Goal: Check status: Check status

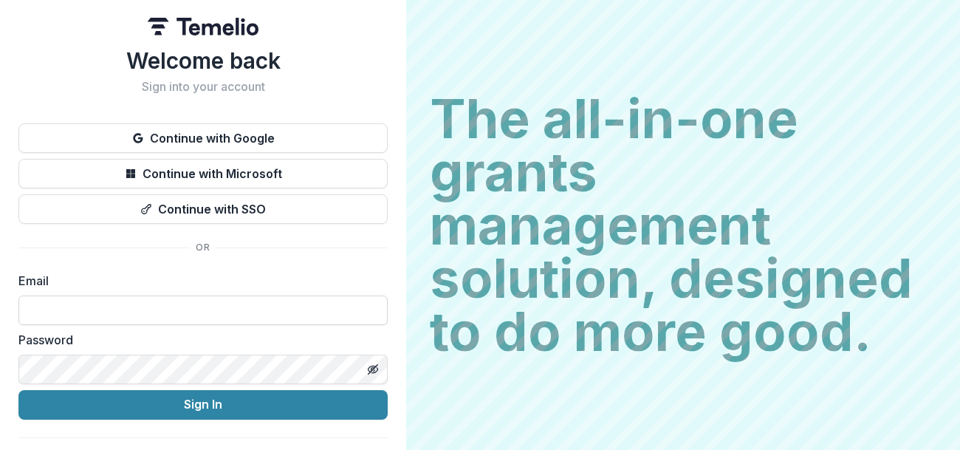
click at [199, 312] on input at bounding box center [202, 310] width 369 height 30
type input "**********"
click at [18, 390] on button "Sign In" at bounding box center [202, 405] width 369 height 30
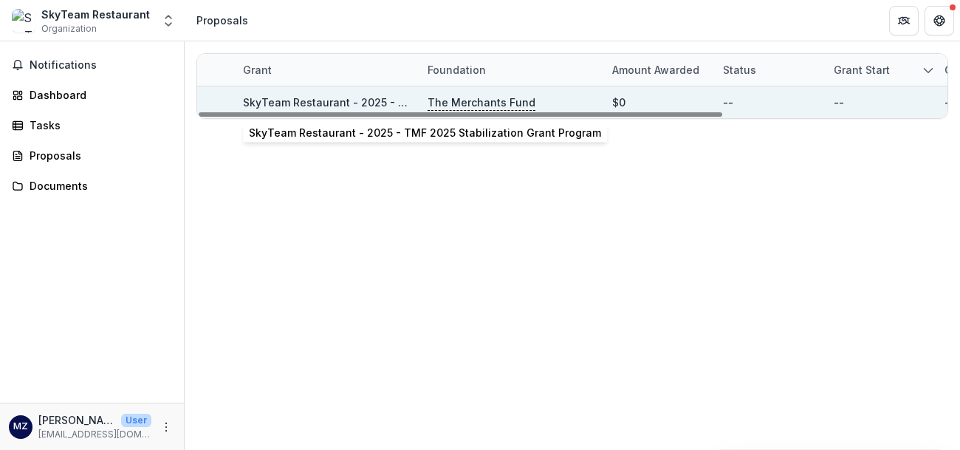
click at [294, 103] on link "SkyTeam Restaurant - 2025 - TMF 2025 Stabilization Grant Program" at bounding box center [419, 102] width 352 height 13
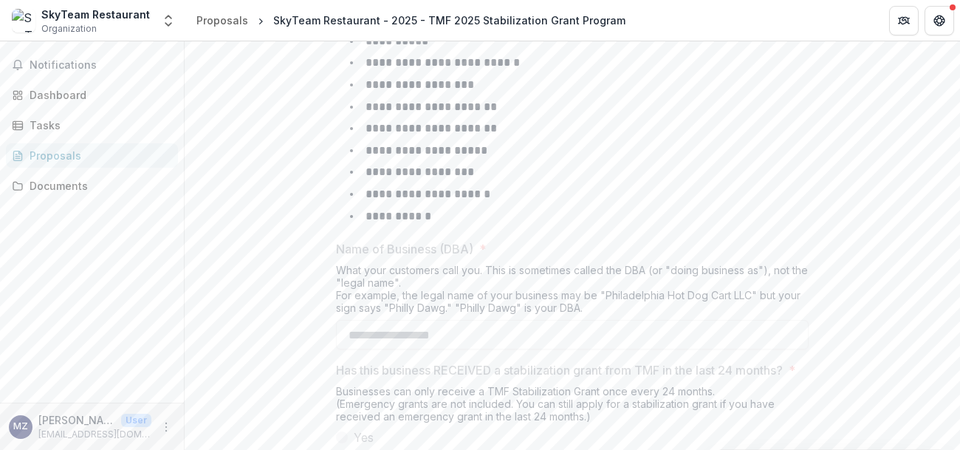
scroll to position [895, 0]
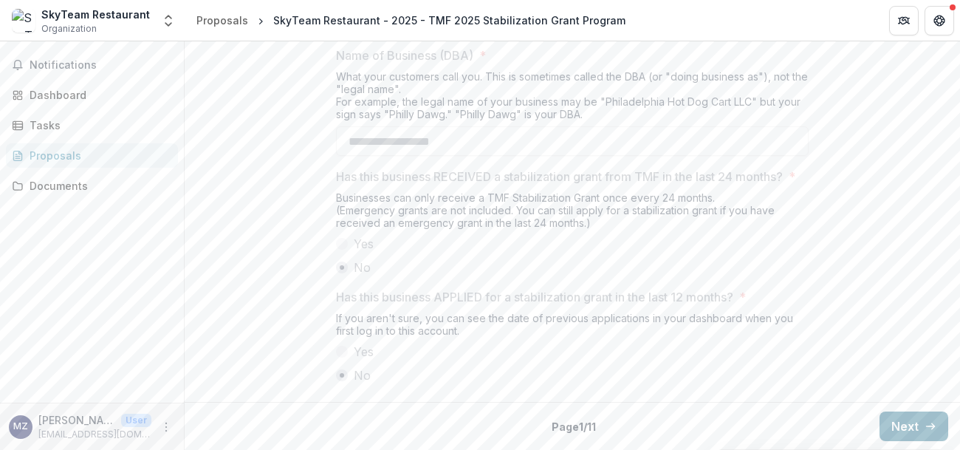
click at [917, 427] on button "Next" at bounding box center [914, 426] width 69 height 30
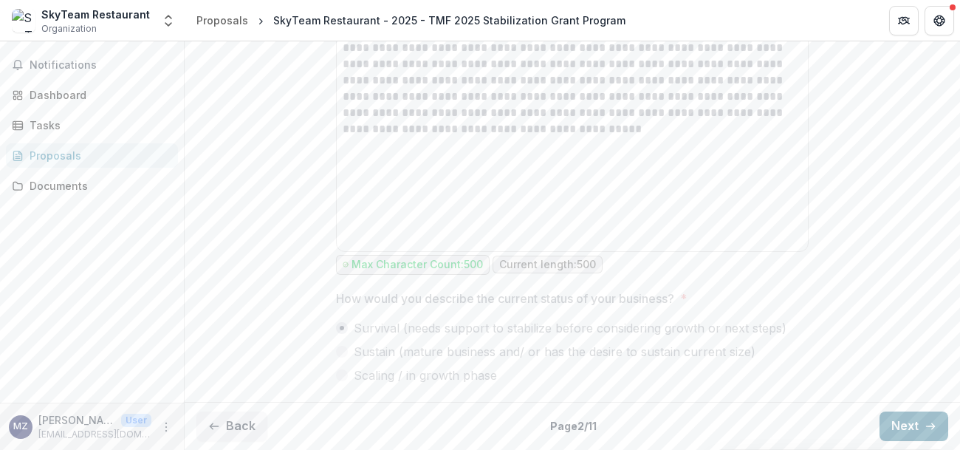
click at [917, 427] on button "Next" at bounding box center [914, 426] width 69 height 30
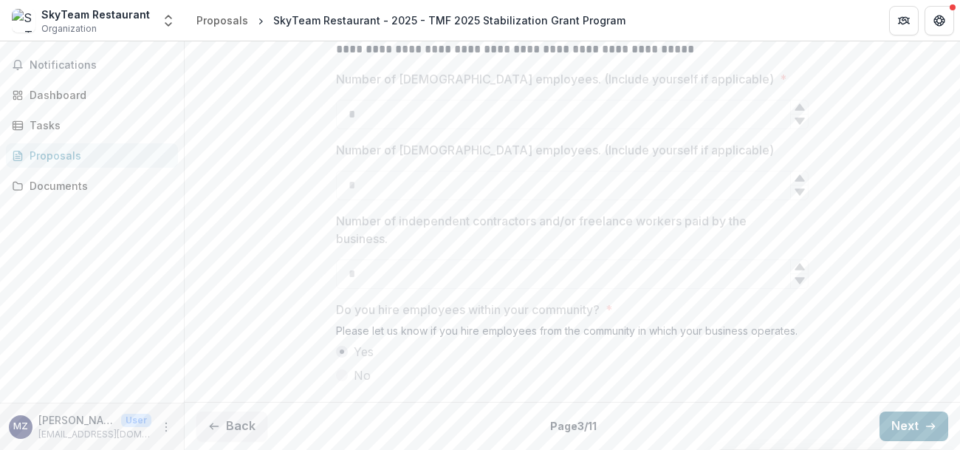
click at [917, 427] on button "Next" at bounding box center [914, 426] width 69 height 30
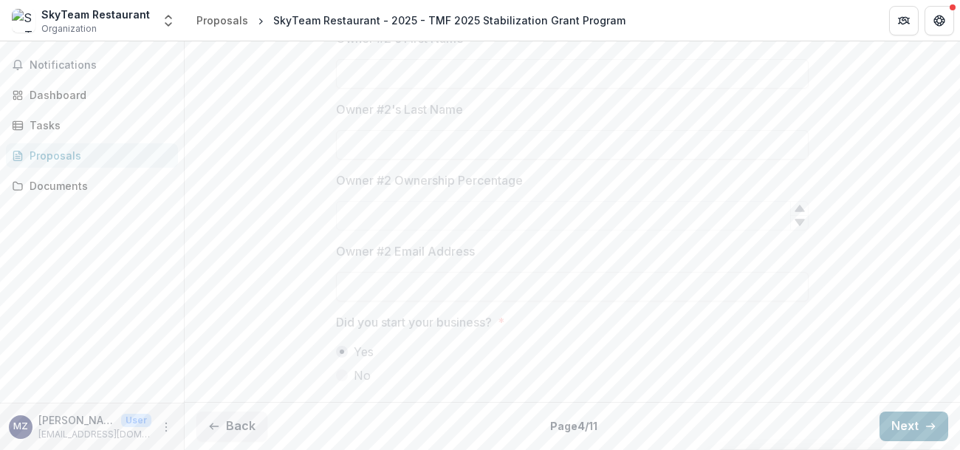
click at [917, 427] on button "Next" at bounding box center [914, 426] width 69 height 30
click at [917, 396] on div "**********" at bounding box center [573, 99] width 776 height 594
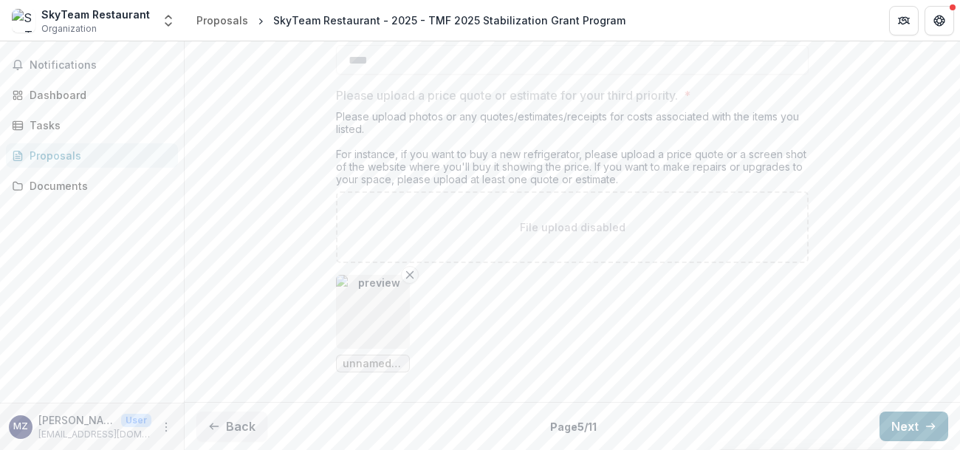
click at [917, 427] on button "Next" at bounding box center [914, 426] width 69 height 30
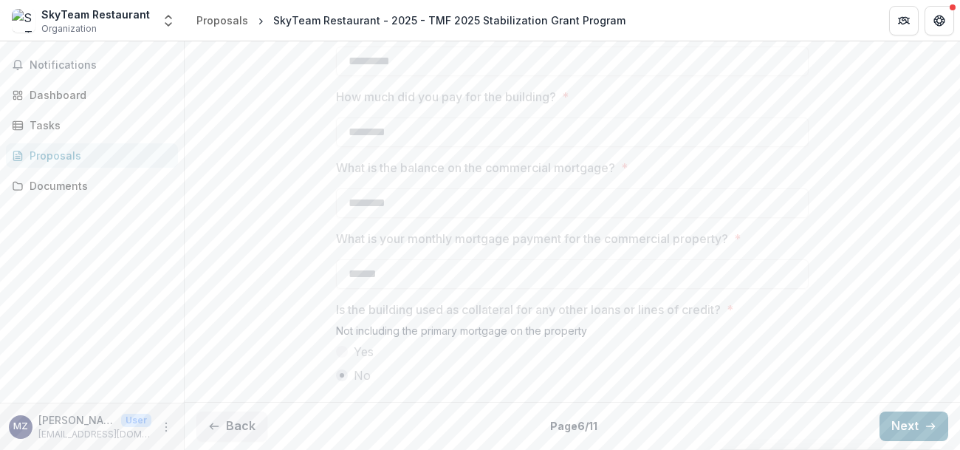
click at [917, 427] on button "Next" at bounding box center [914, 426] width 69 height 30
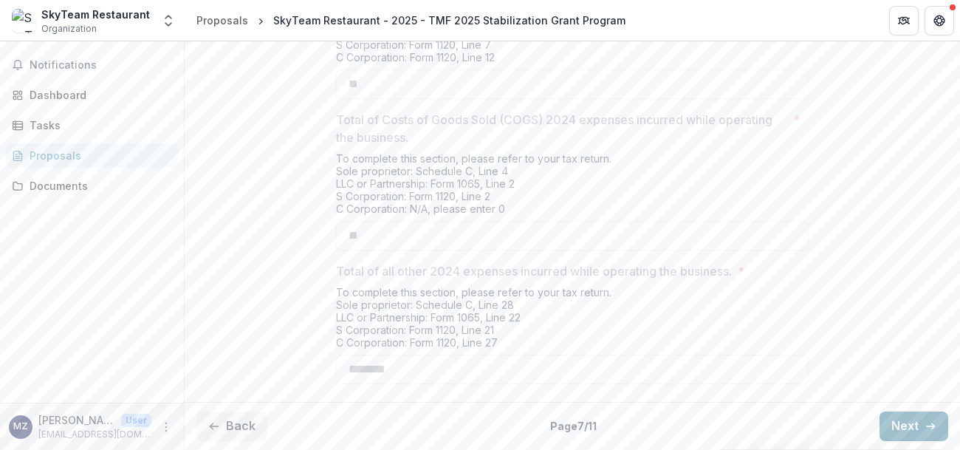
click at [917, 427] on button "Next" at bounding box center [914, 426] width 69 height 30
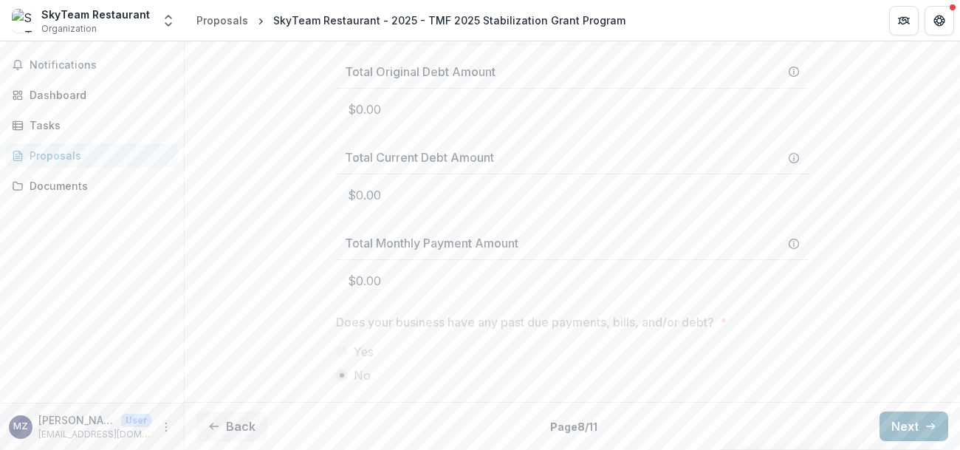
scroll to position [850, 0]
click at [940, 422] on button "Next" at bounding box center [914, 426] width 69 height 30
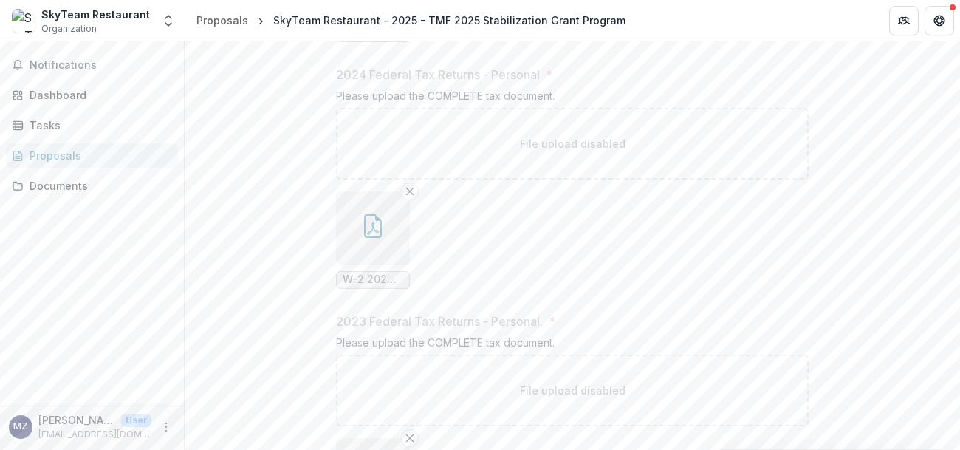
scroll to position [1729, 0]
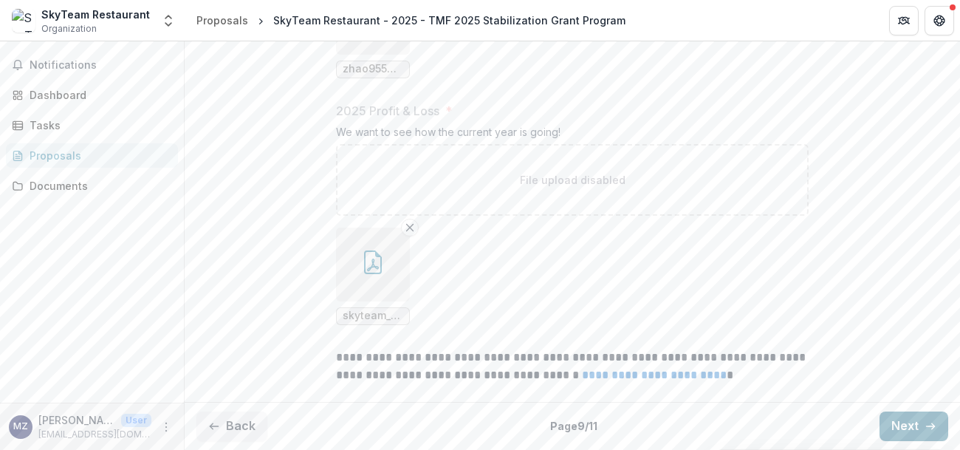
click at [921, 438] on button "Next" at bounding box center [914, 426] width 69 height 30
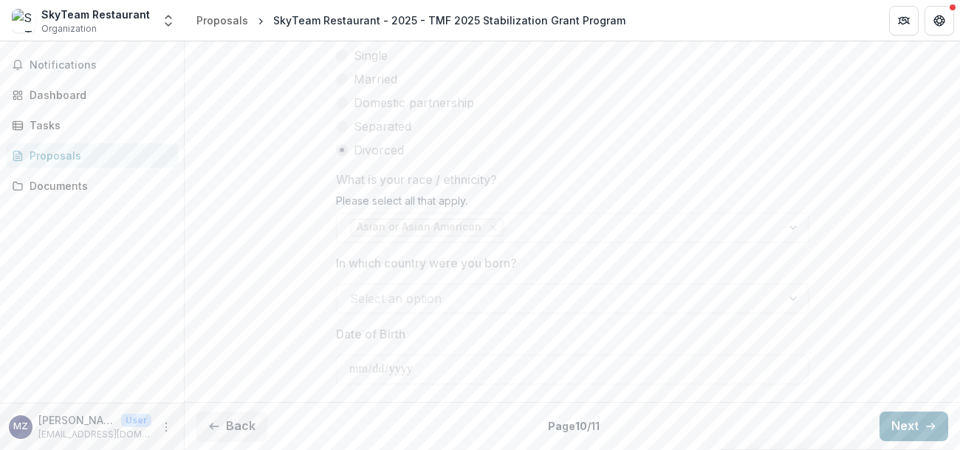
scroll to position [964, 0]
click at [921, 438] on button "Next" at bounding box center [914, 426] width 69 height 30
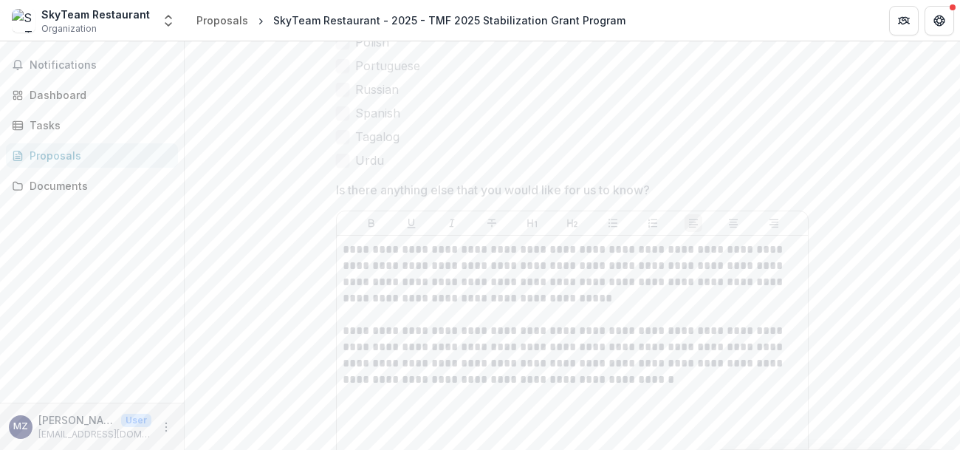
scroll to position [1902, 0]
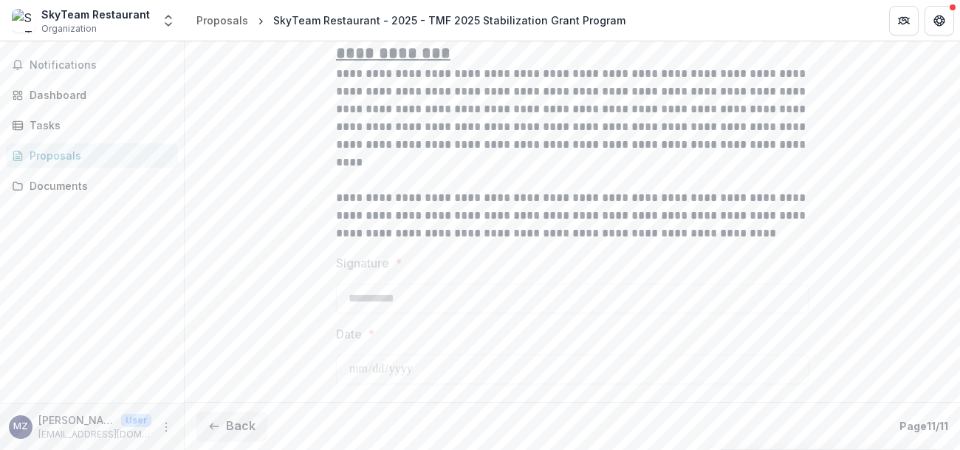
click at [907, 439] on div "Back Page 11 / 11" at bounding box center [573, 426] width 776 height 48
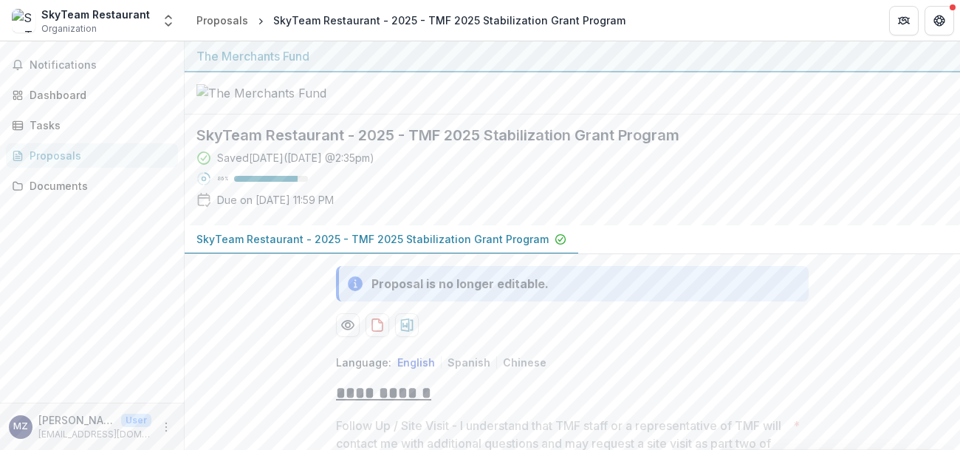
click at [488, 247] on p "SkyTeam Restaurant - 2025 - TMF 2025 Stabilization Grant Program" at bounding box center [372, 239] width 352 height 16
click at [78, 175] on link "Documents" at bounding box center [92, 186] width 172 height 24
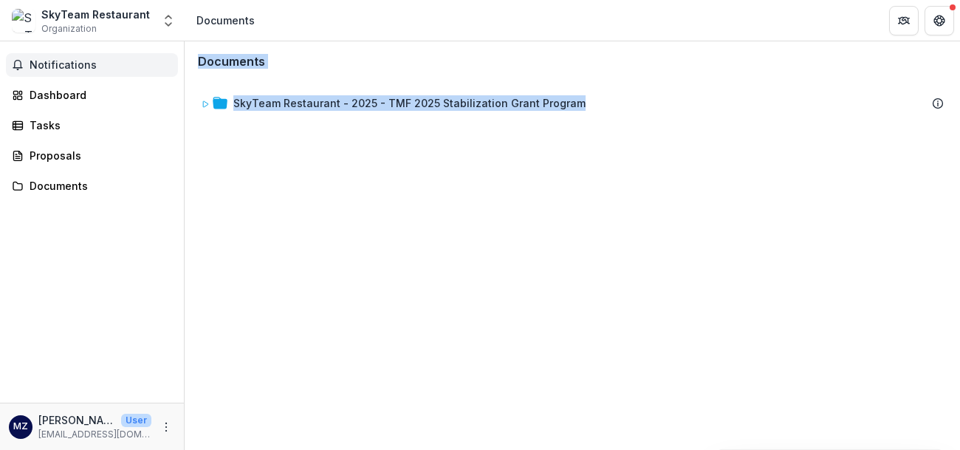
click at [75, 69] on span "Notifications" at bounding box center [101, 65] width 143 height 13
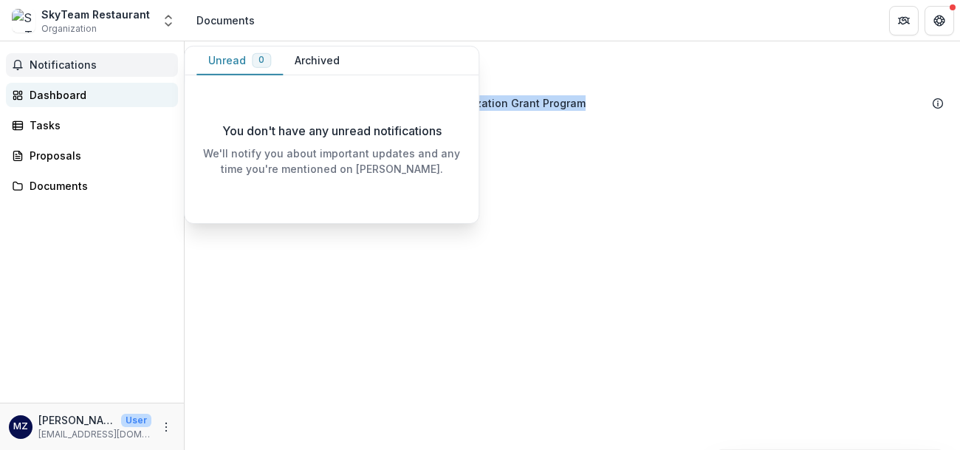
click at [83, 83] on link "Dashboard" at bounding box center [92, 95] width 172 height 24
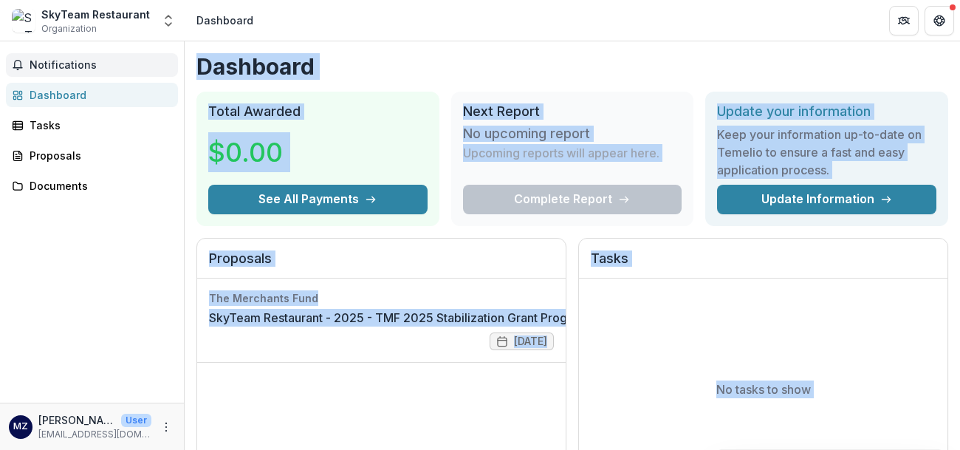
click at [94, 75] on button "Notifications" at bounding box center [92, 65] width 172 height 24
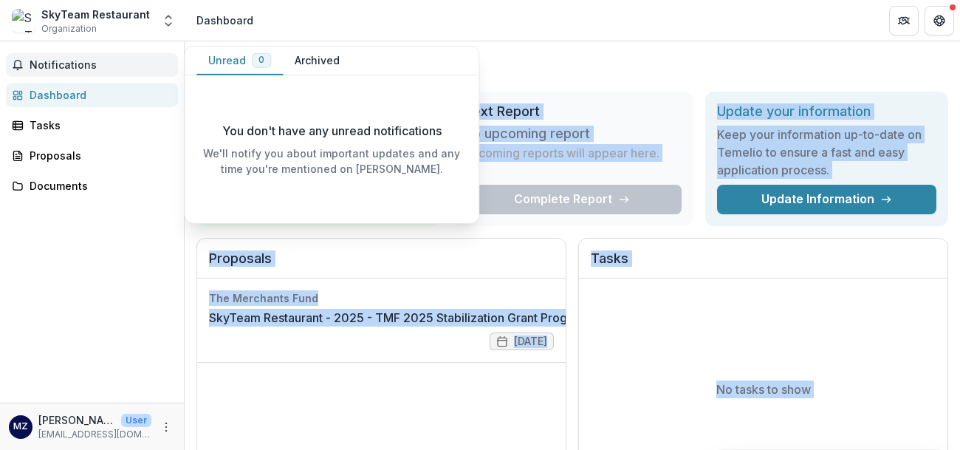
click at [307, 64] on button "Archived" at bounding box center [317, 61] width 69 height 29
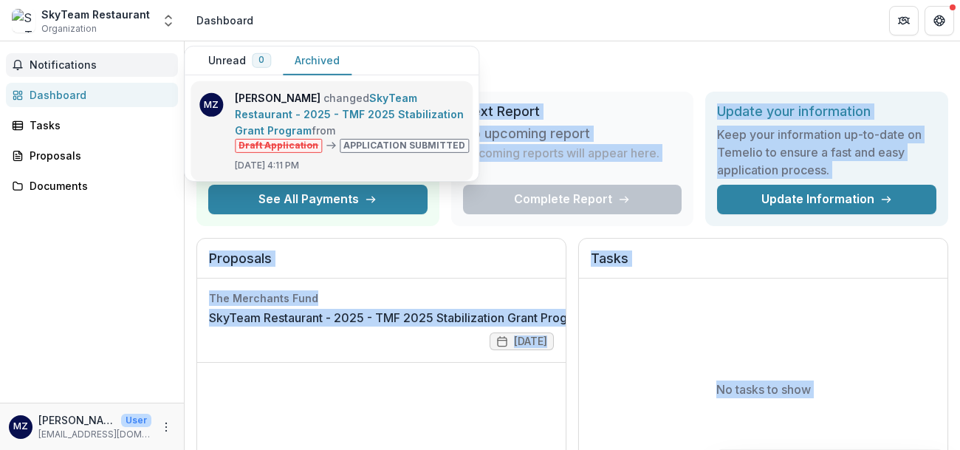
click at [372, 137] on link "SkyTeam Restaurant - 2025 - TMF 2025 Stabilization Grant Program" at bounding box center [349, 114] width 229 height 45
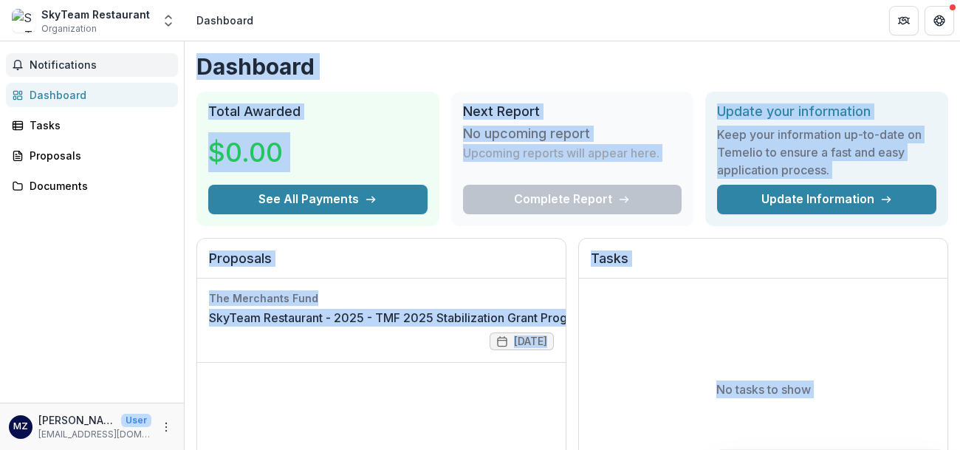
click at [372, 137] on link "SkyTeam Restaurant - 2025 - TMF 2025 Stabilization Grant Program" at bounding box center [349, 114] width 229 height 45
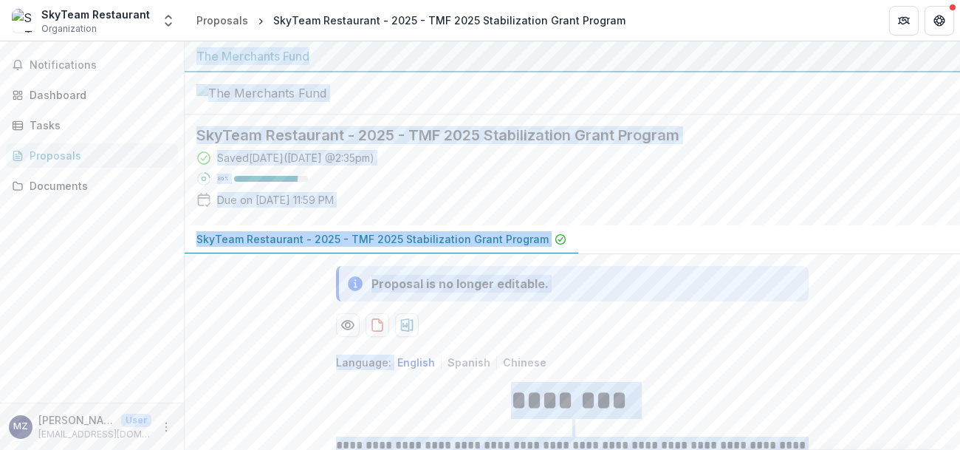
click at [530, 114] on div at bounding box center [573, 93] width 776 height 42
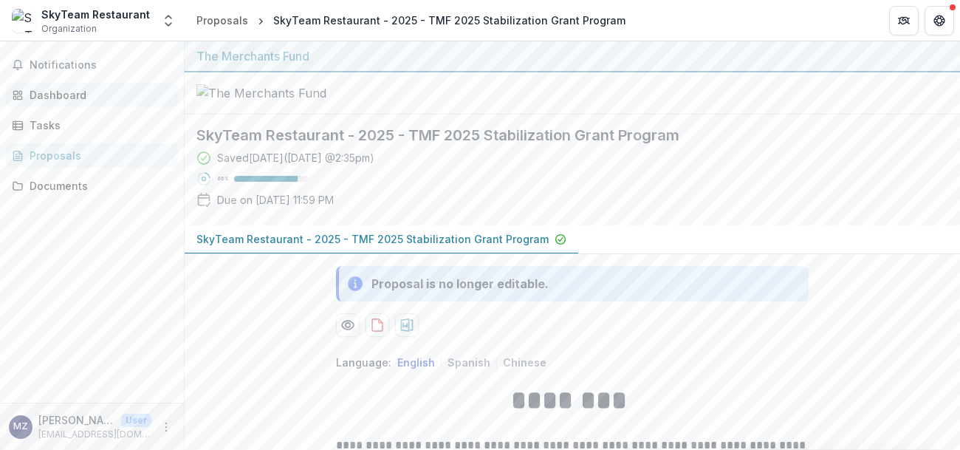
click at [55, 87] on div "Dashboard" at bounding box center [98, 95] width 137 height 16
